Goal: Transaction & Acquisition: Purchase product/service

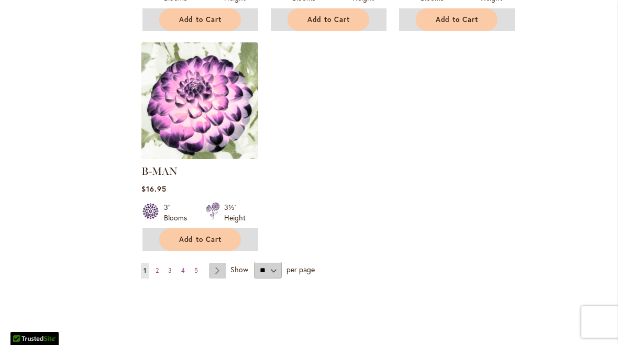
scroll to position [1361, 0]
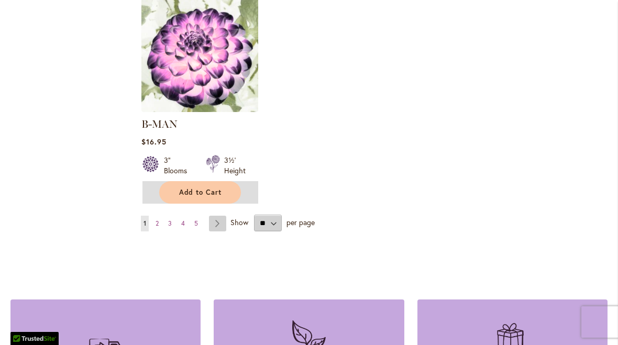
click at [223, 216] on link "Page Next" at bounding box center [217, 224] width 17 height 16
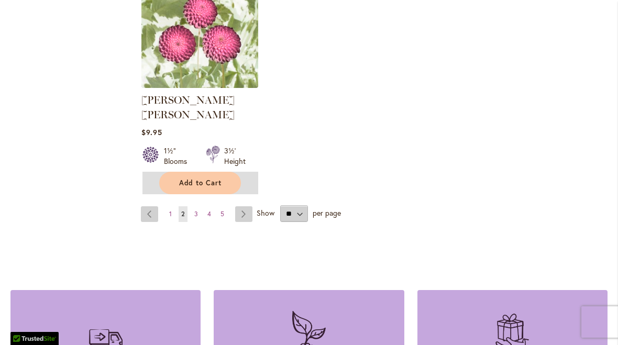
scroll to position [1378, 0]
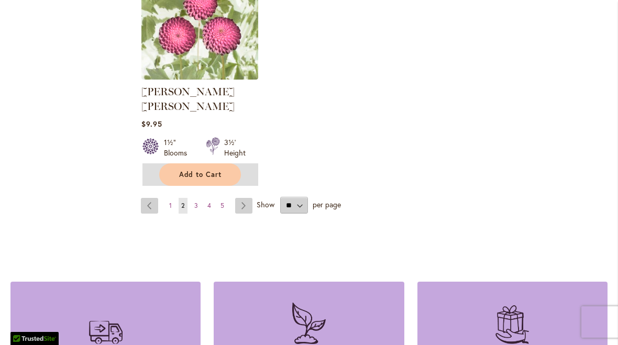
click at [238, 198] on link "Page Next" at bounding box center [243, 206] width 17 height 16
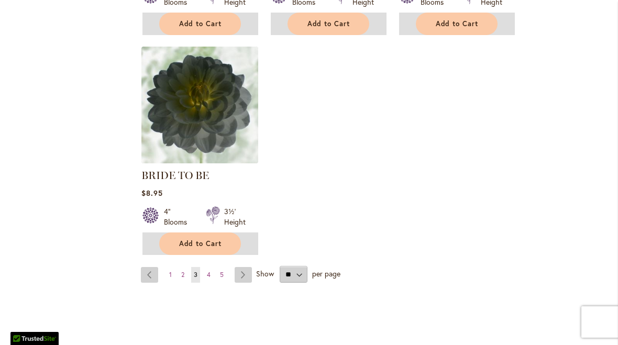
scroll to position [1295, 0]
click at [242, 273] on link "Page Next" at bounding box center [243, 275] width 17 height 16
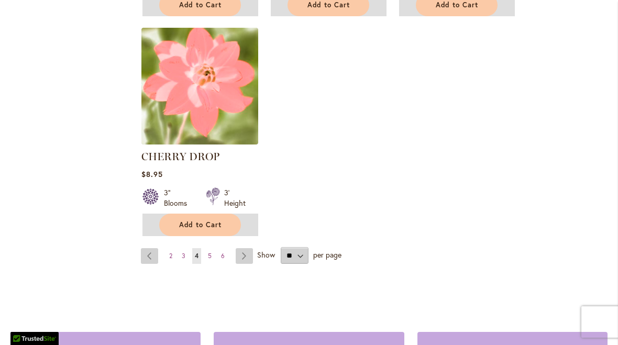
scroll to position [1339, 0]
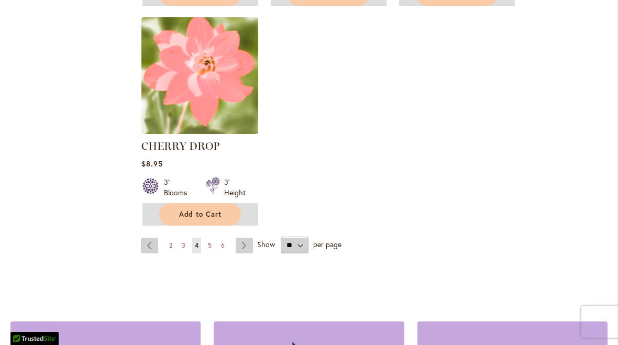
click at [243, 248] on link "Page Next" at bounding box center [244, 246] width 17 height 16
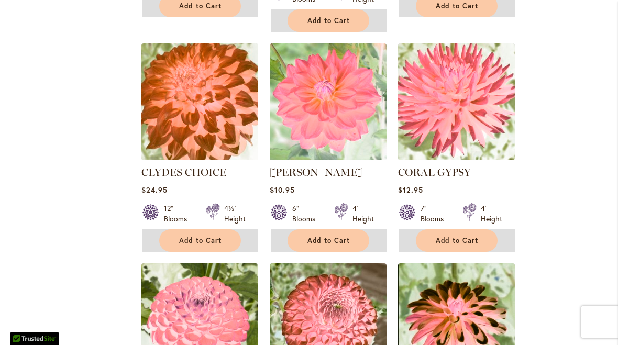
scroll to position [926, 0]
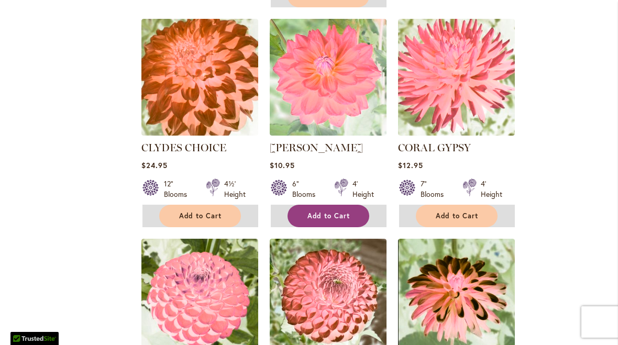
click at [323, 212] on span "Add to Cart" at bounding box center [329, 216] width 43 height 9
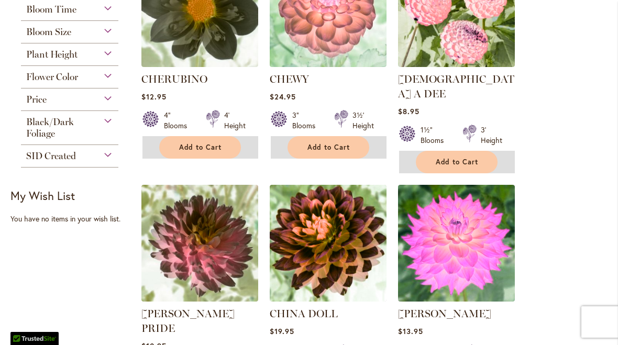
scroll to position [289, 0]
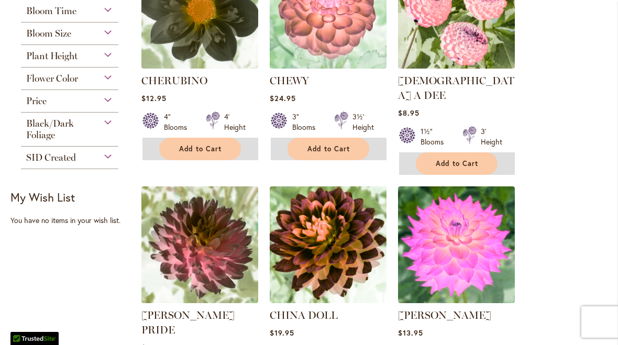
click at [109, 84] on div "Flower Color" at bounding box center [69, 76] width 97 height 17
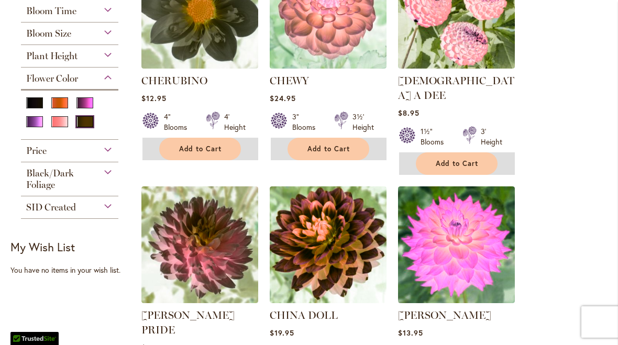
click at [91, 126] on div "Yellow" at bounding box center [85, 121] width 17 height 11
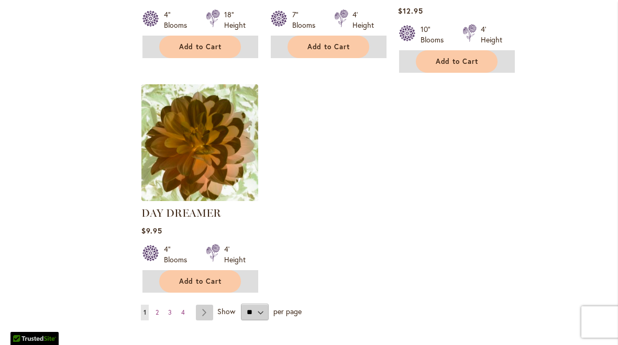
scroll to position [1276, 0]
click at [206, 305] on link "Page Next" at bounding box center [204, 313] width 17 height 16
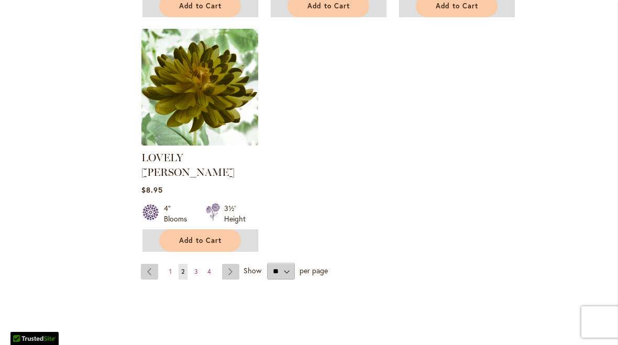
scroll to position [1342, 0]
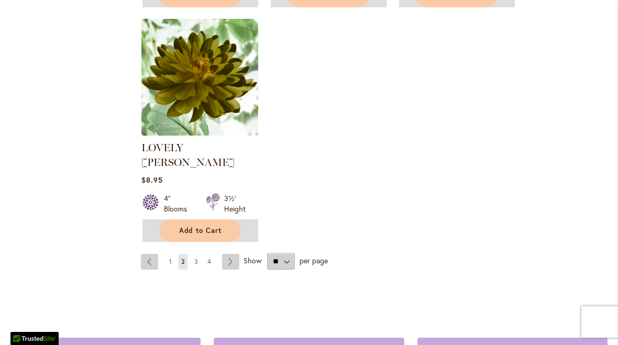
click at [228, 254] on link "Page Next" at bounding box center [230, 262] width 17 height 16
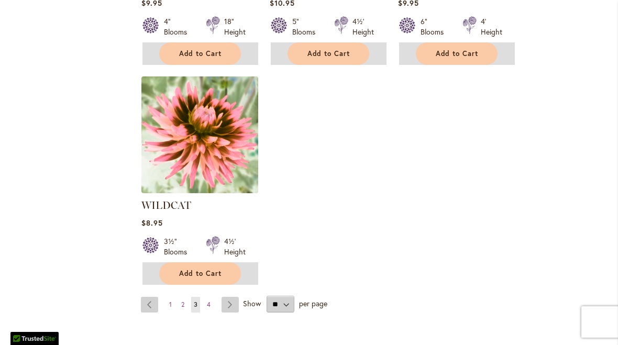
scroll to position [1299, 0]
click at [177, 262] on button "Add to Cart" at bounding box center [200, 273] width 82 height 23
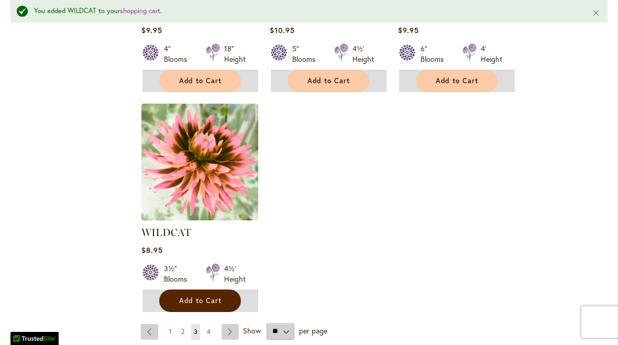
click at [229, 324] on link "Page Next" at bounding box center [230, 332] width 17 height 16
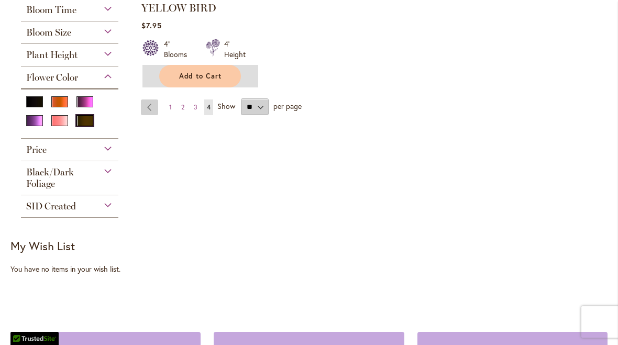
scroll to position [366, 0]
click at [85, 106] on div "Pink" at bounding box center [85, 101] width 17 height 11
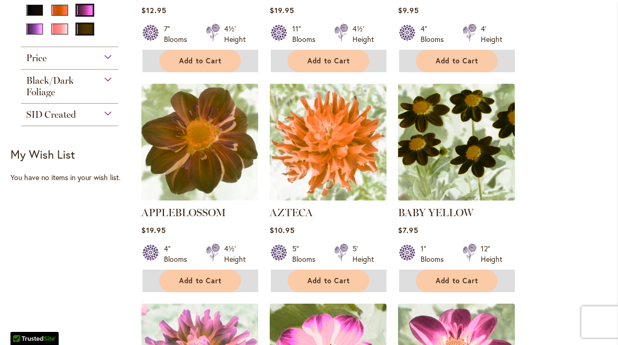
scroll to position [382, 0]
